Goal: Information Seeking & Learning: Learn about a topic

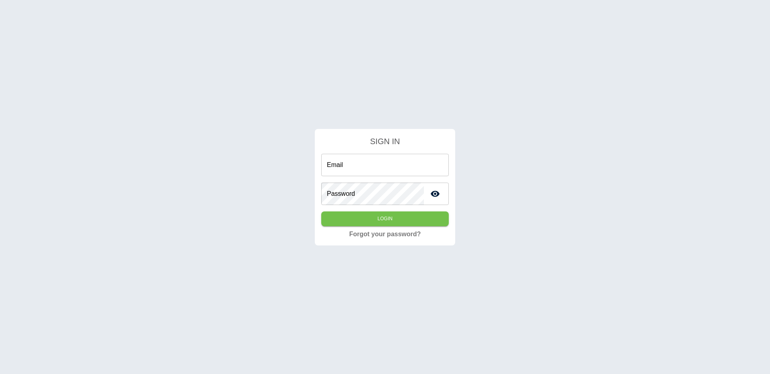
type input "**********"
click at [162, 63] on div "**********" at bounding box center [385, 187] width 770 height 374
click at [469, 18] on div "**********" at bounding box center [385, 187] width 770 height 374
click at [373, 219] on button "Login" at bounding box center [384, 219] width 127 height 15
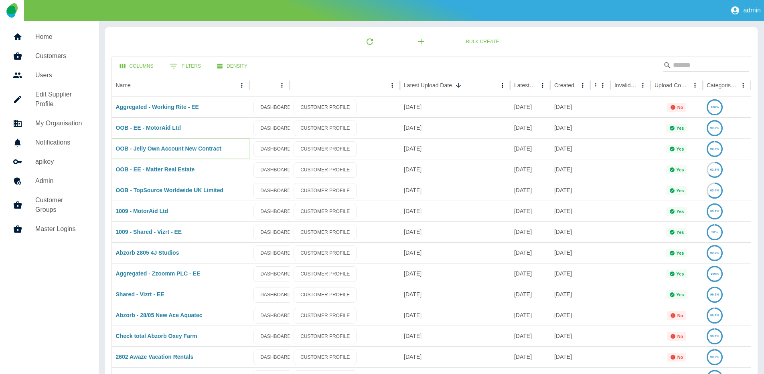
drag, startPoint x: 166, startPoint y: 147, endPoint x: 156, endPoint y: 173, distance: 28.0
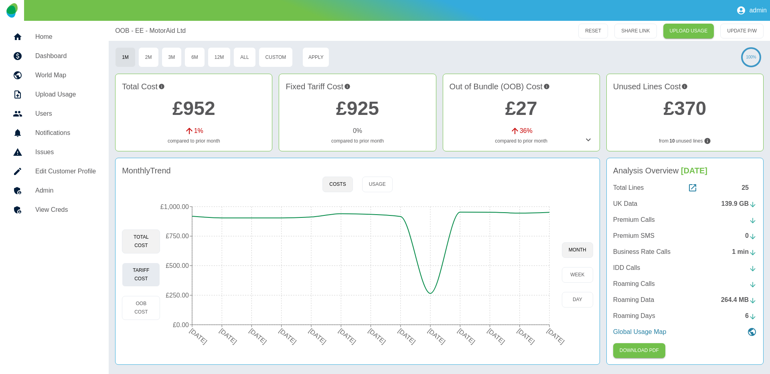
click at [150, 274] on button "Tariff Cost" at bounding box center [141, 275] width 38 height 24
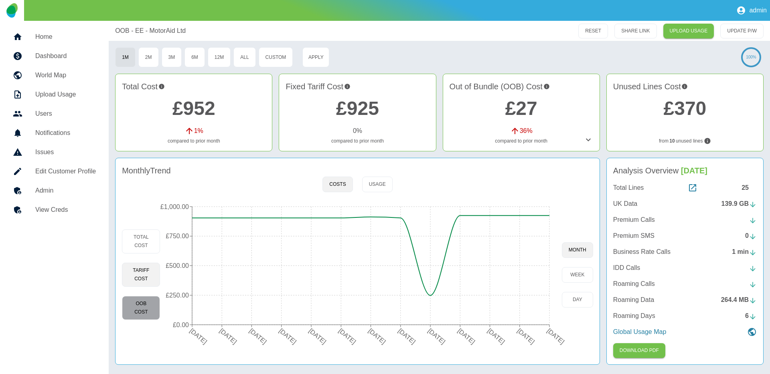
click at [126, 312] on button "OOB Cost" at bounding box center [141, 308] width 38 height 24
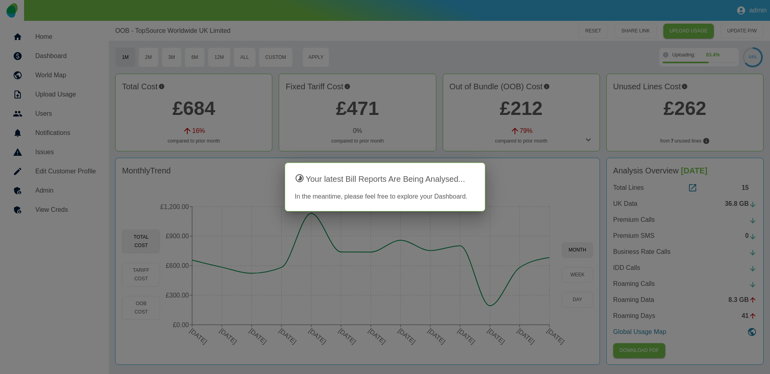
click at [475, 24] on div at bounding box center [385, 187] width 770 height 374
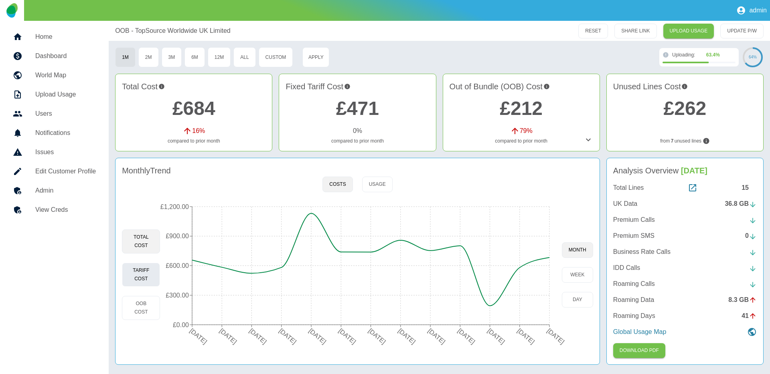
click at [149, 277] on button "Tariff Cost" at bounding box center [141, 275] width 38 height 24
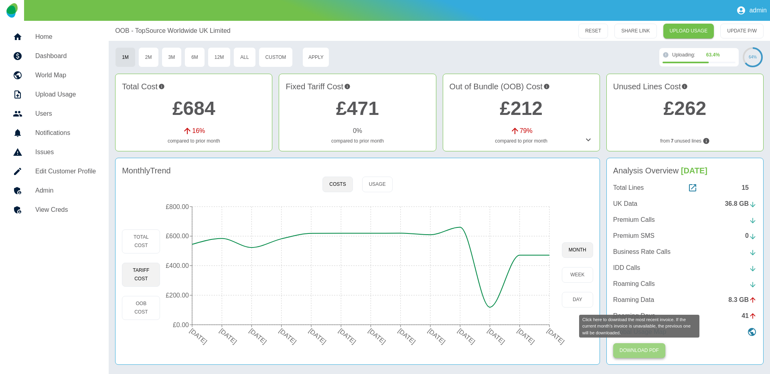
click at [655, 348] on button "Download PDF" at bounding box center [639, 351] width 52 height 15
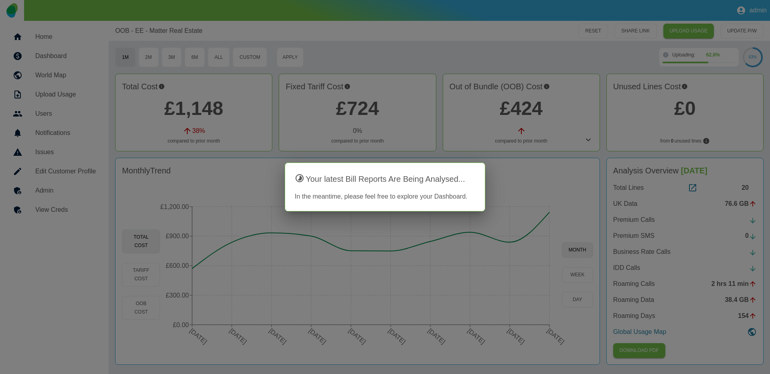
click at [441, 48] on div at bounding box center [385, 187] width 770 height 374
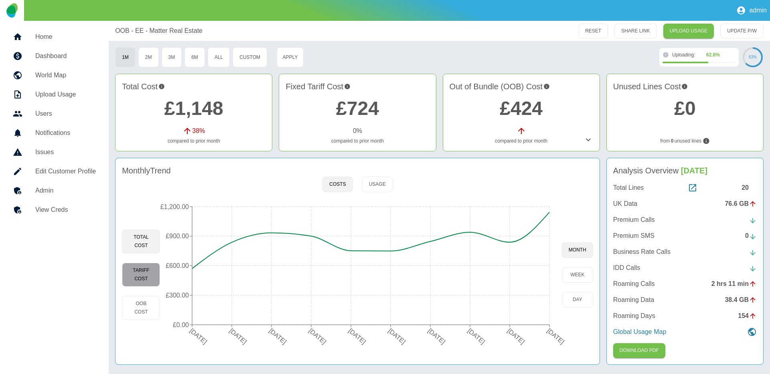
click at [135, 265] on button "Tariff Cost" at bounding box center [141, 275] width 38 height 24
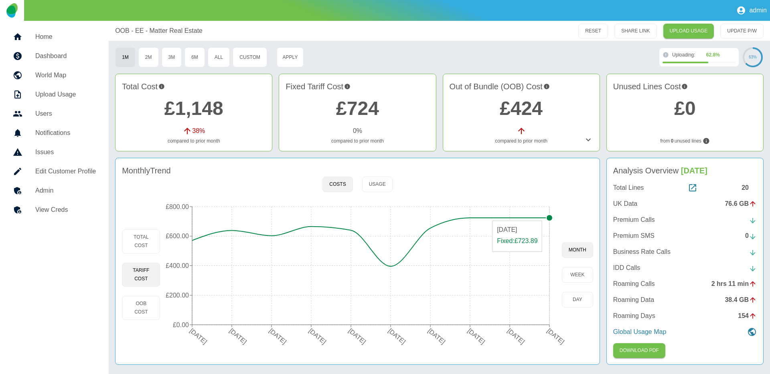
type button "fixed"
click at [243, 61] on button "Custom" at bounding box center [249, 57] width 34 height 20
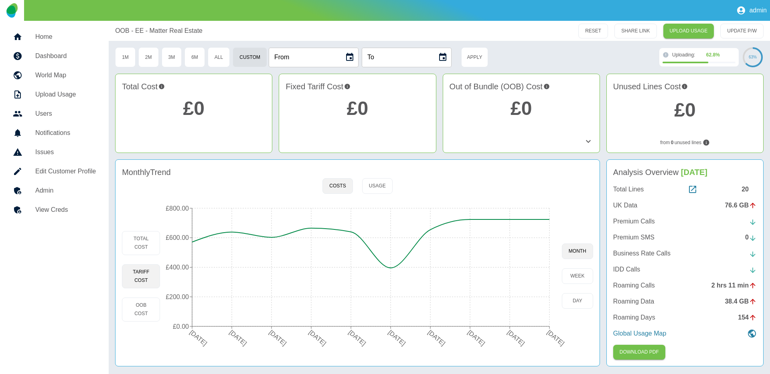
click at [354, 58] on icon "Choose date" at bounding box center [350, 58] width 10 height 10
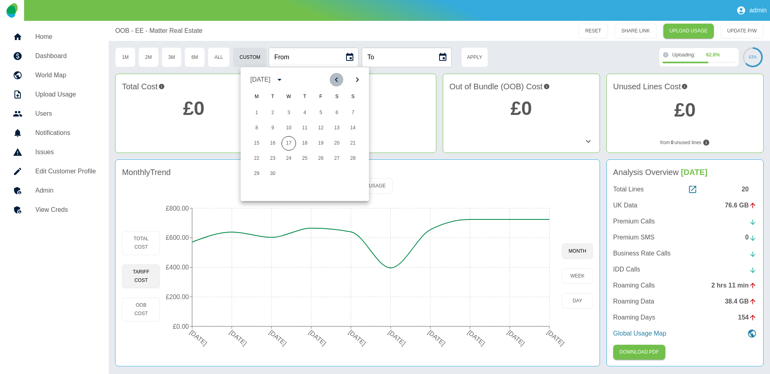
click at [334, 76] on icon "Previous month" at bounding box center [336, 80] width 10 height 10
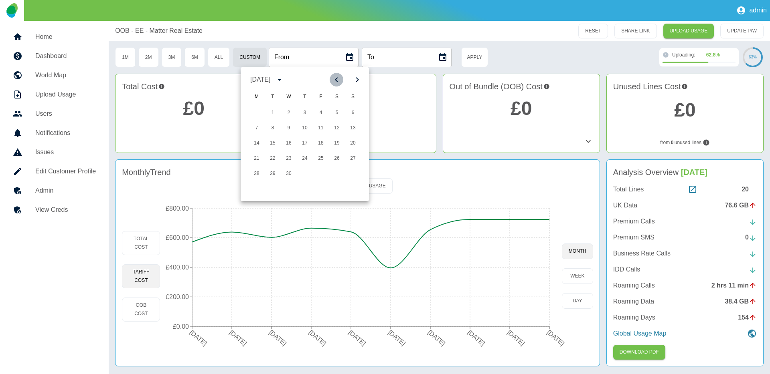
click at [334, 76] on icon "Previous month" at bounding box center [336, 80] width 10 height 10
click at [348, 115] on button "1" at bounding box center [353, 113] width 14 height 14
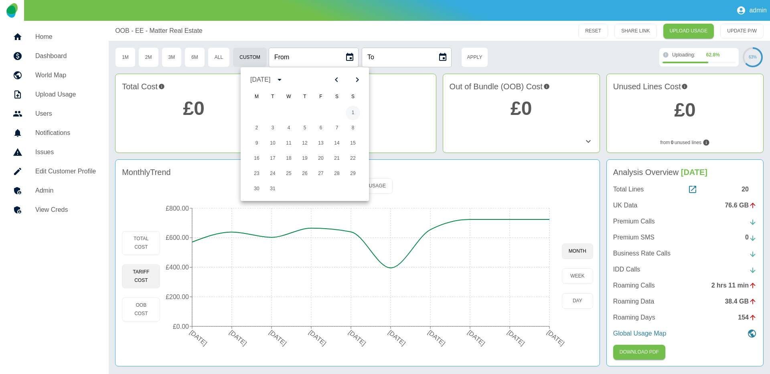
type input "**********"
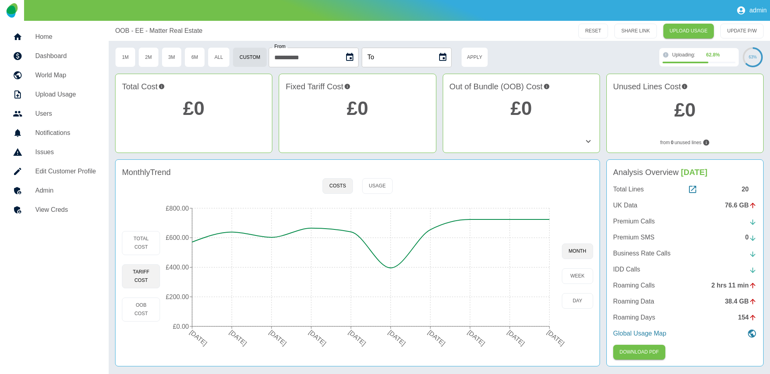
click at [447, 57] on icon "Choose date" at bounding box center [443, 58] width 10 height 10
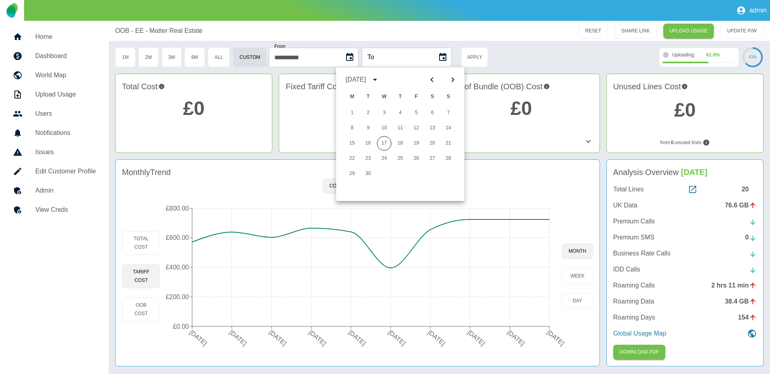
click at [433, 78] on icon "Previous month" at bounding box center [432, 80] width 10 height 10
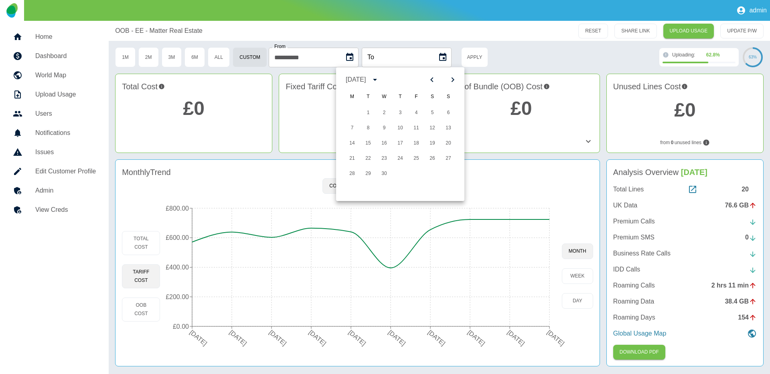
click at [433, 78] on icon "Previous month" at bounding box center [432, 80] width 10 height 10
click at [367, 189] on button "31" at bounding box center [368, 189] width 14 height 14
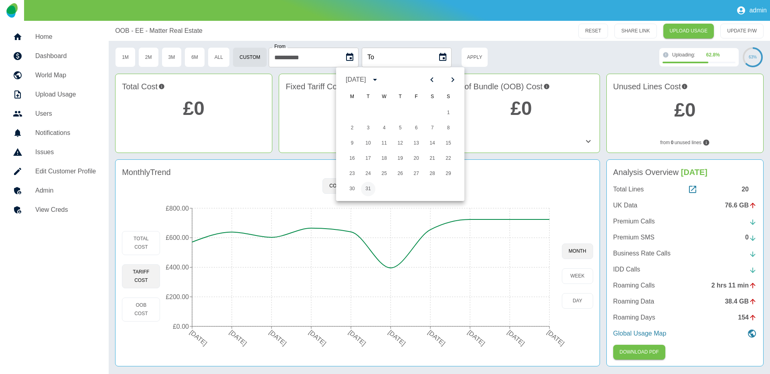
type input "**********"
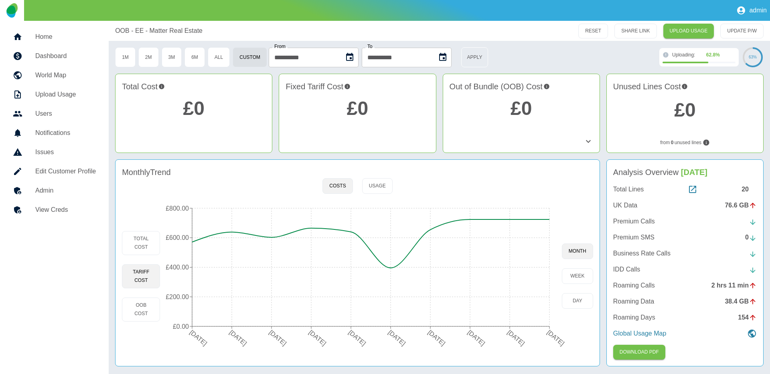
click at [485, 53] on button "Apply" at bounding box center [474, 57] width 27 height 20
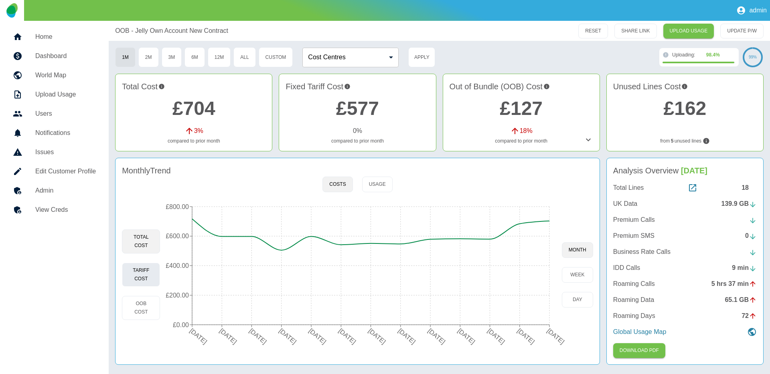
click at [146, 275] on button "Tariff Cost" at bounding box center [141, 275] width 38 height 24
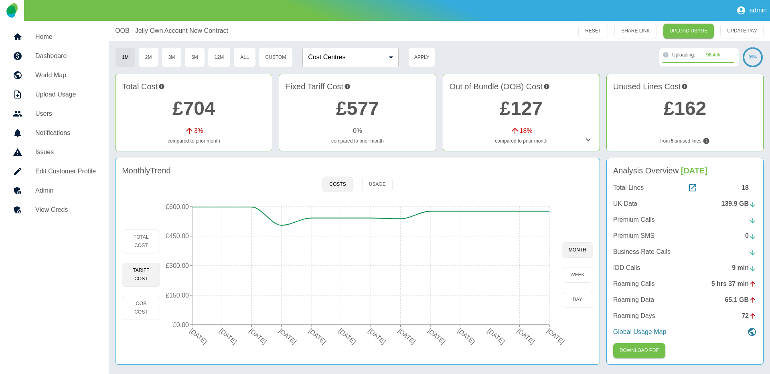
click at [359, 113] on link "£577" at bounding box center [357, 108] width 43 height 21
click at [527, 110] on link "£127" at bounding box center [520, 108] width 43 height 21
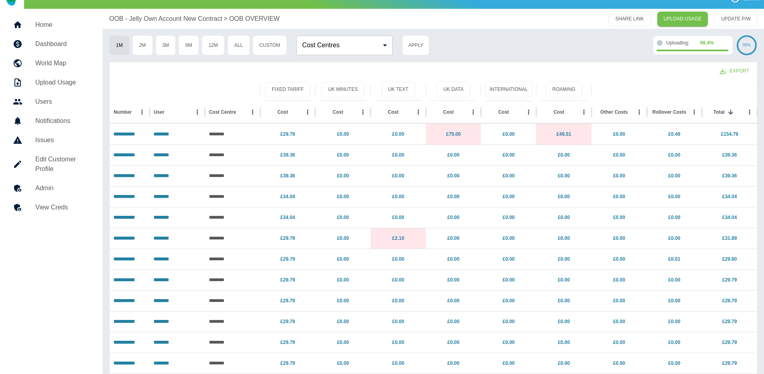
scroll to position [61, 0]
